Goal: Task Accomplishment & Management: Manage account settings

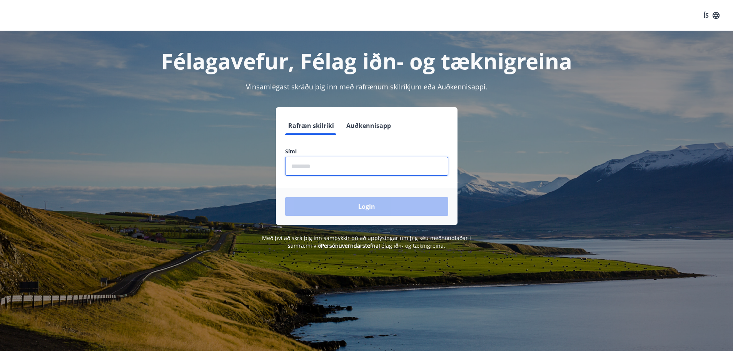
click at [346, 172] on input "phone" at bounding box center [366, 166] width 163 height 19
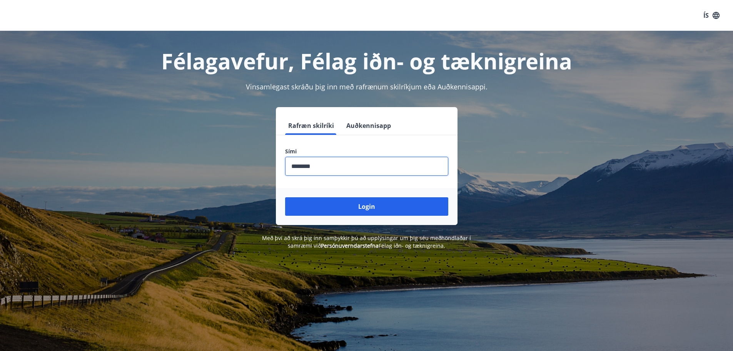
type input "********"
click at [285, 197] on button "Login" at bounding box center [366, 206] width 163 height 18
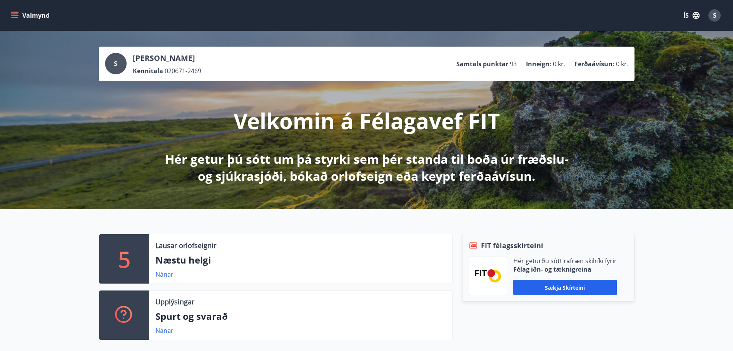
click at [13, 14] on icon "menu" at bounding box center [14, 13] width 7 height 1
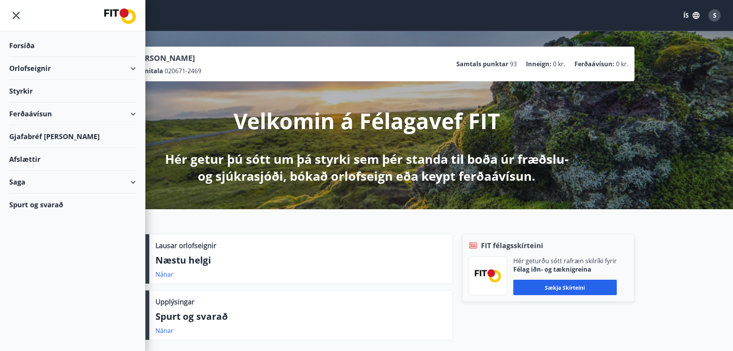
click at [109, 180] on div "Saga" at bounding box center [72, 182] width 127 height 23
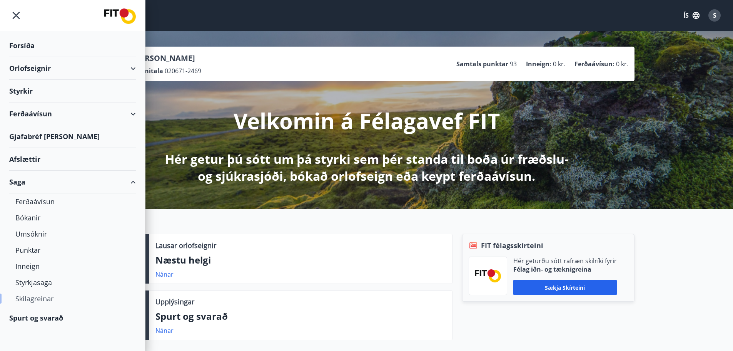
click at [40, 299] on div "Skilagreinar" at bounding box center [72, 298] width 114 height 16
